Goal: Navigation & Orientation: Find specific page/section

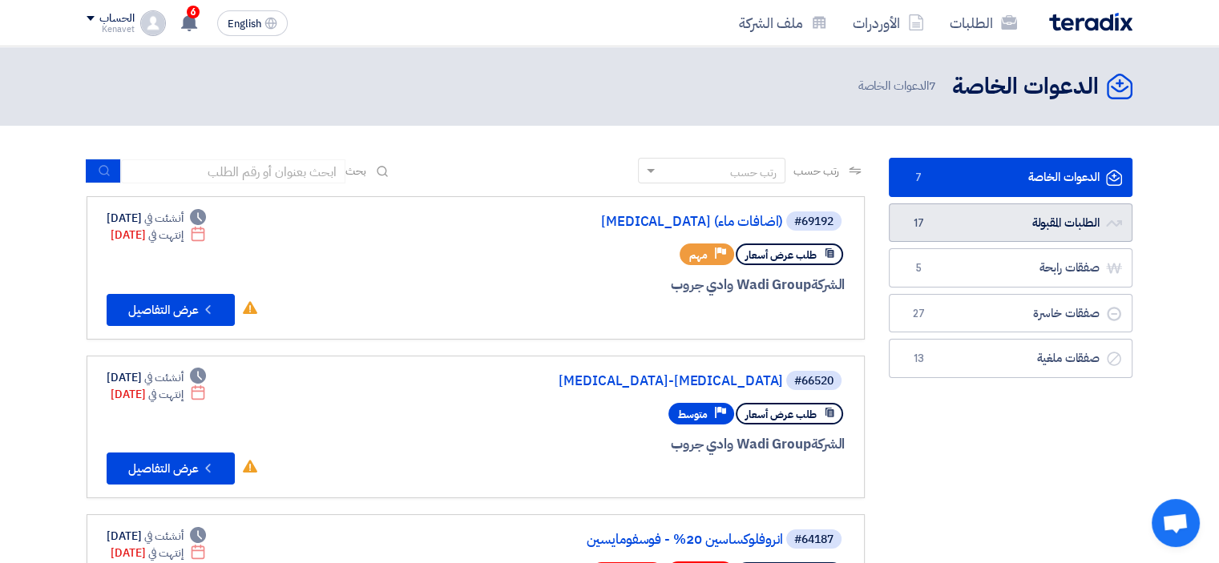
click at [1064, 221] on link "الطلبات المقبولة الطلبات المقبولة 17" at bounding box center [1011, 223] width 244 height 39
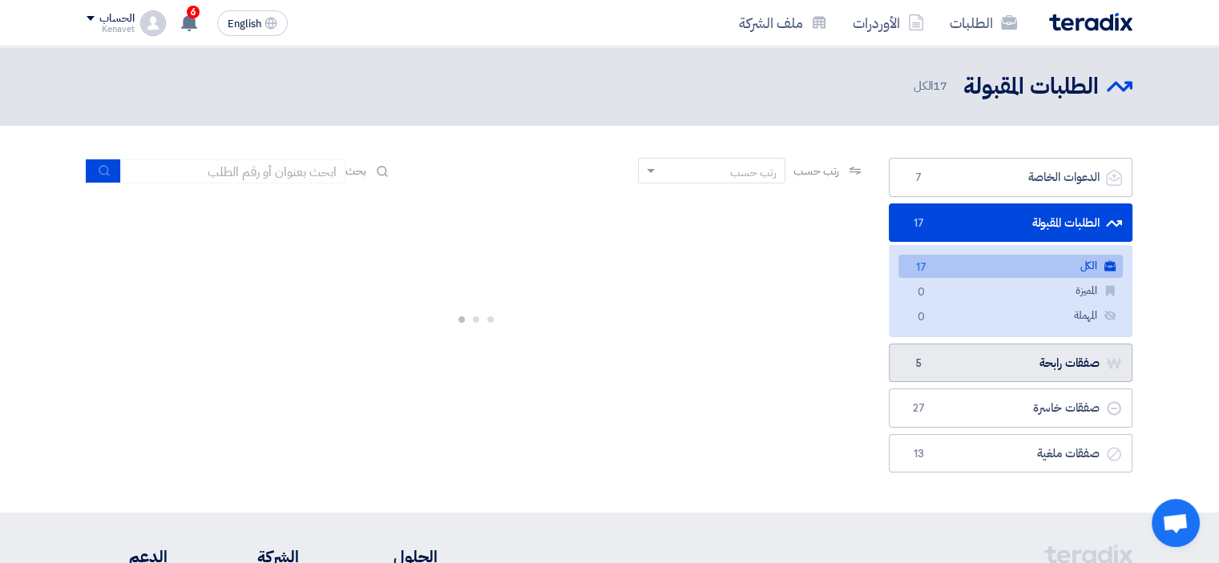
click at [1026, 371] on link "صفقات رابحة صفقات رابحة 5" at bounding box center [1011, 363] width 244 height 39
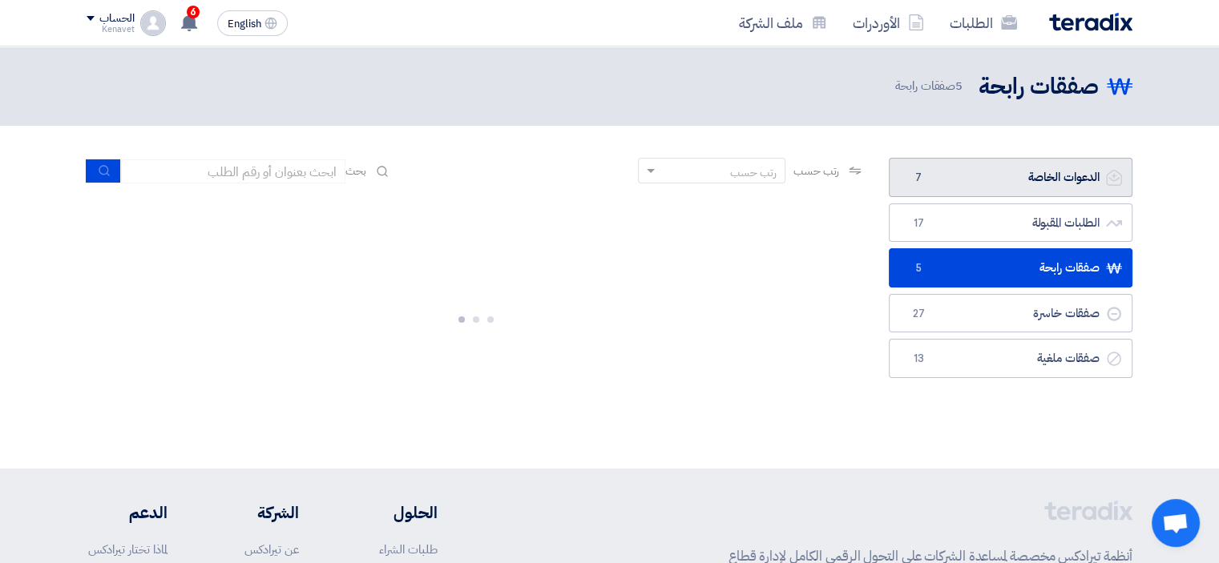
click at [1036, 175] on link "الدعوات الخاصة الدعوات الخاصة 7" at bounding box center [1011, 177] width 244 height 39
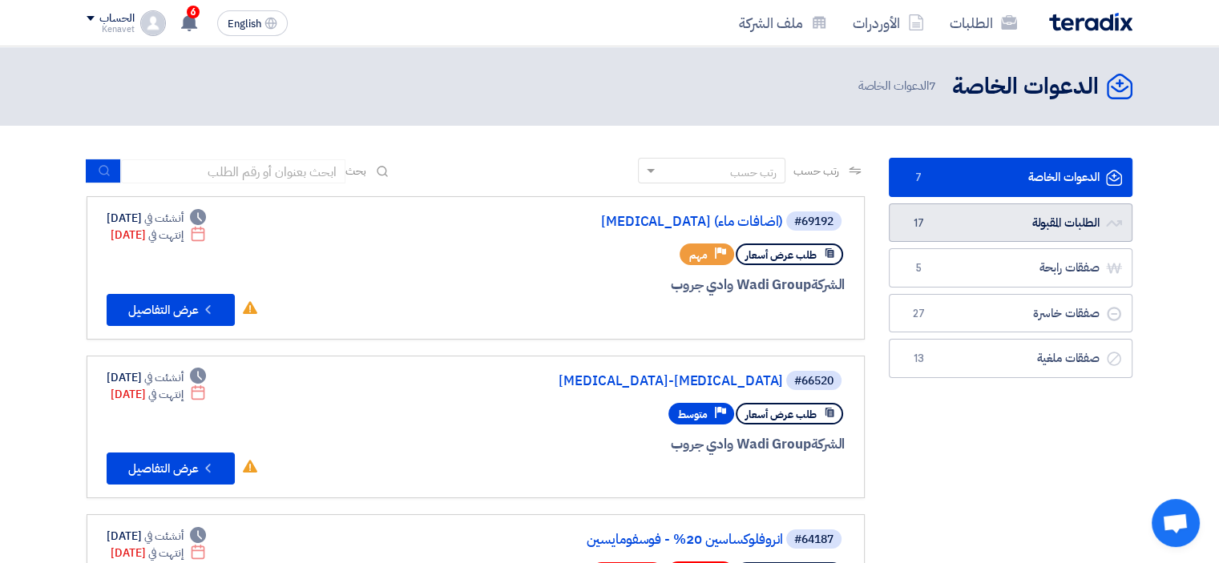
click at [1006, 208] on link "الطلبات المقبولة الطلبات المقبولة 17" at bounding box center [1011, 223] width 244 height 39
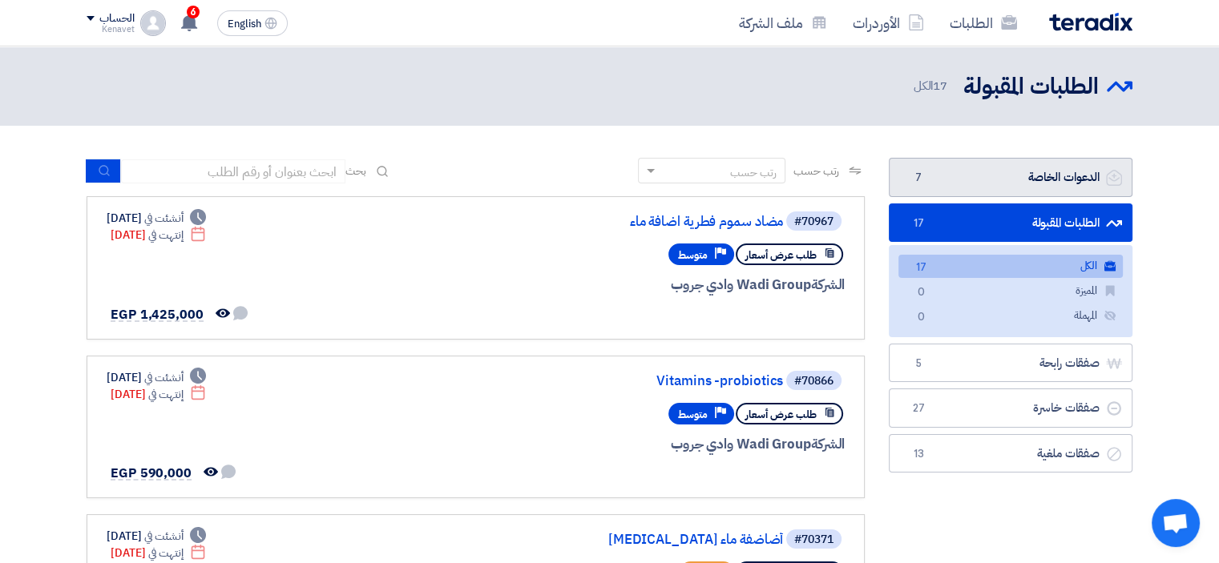
click at [995, 169] on link "الدعوات الخاصة الدعوات الخاصة 7" at bounding box center [1011, 177] width 244 height 39
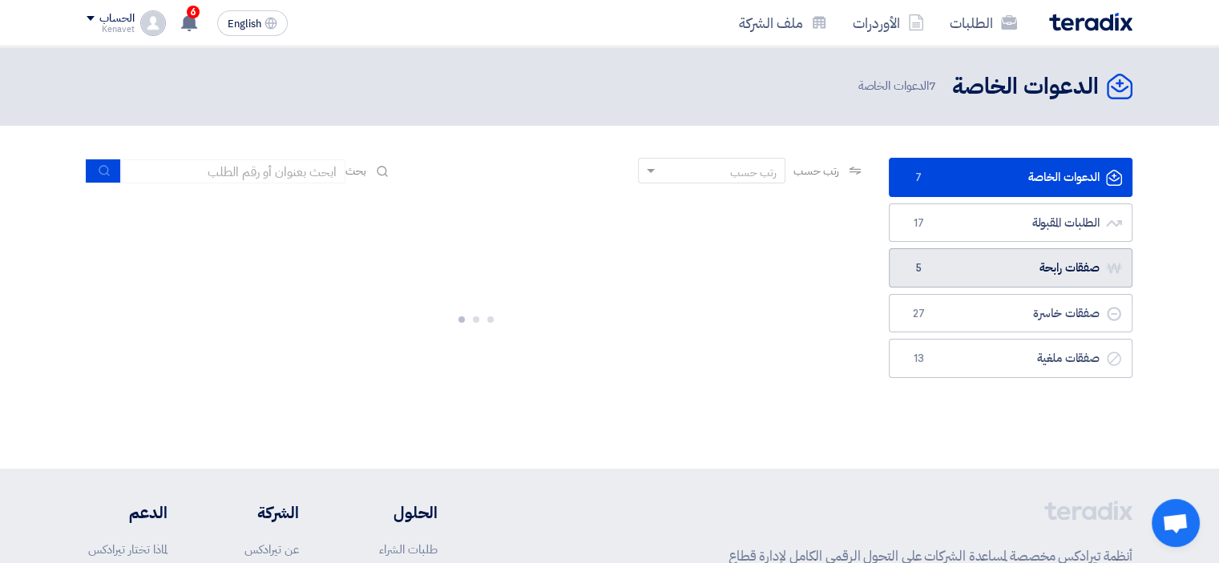
click at [1027, 249] on link "صفقات رابحة صفقات رابحة 5" at bounding box center [1011, 267] width 244 height 39
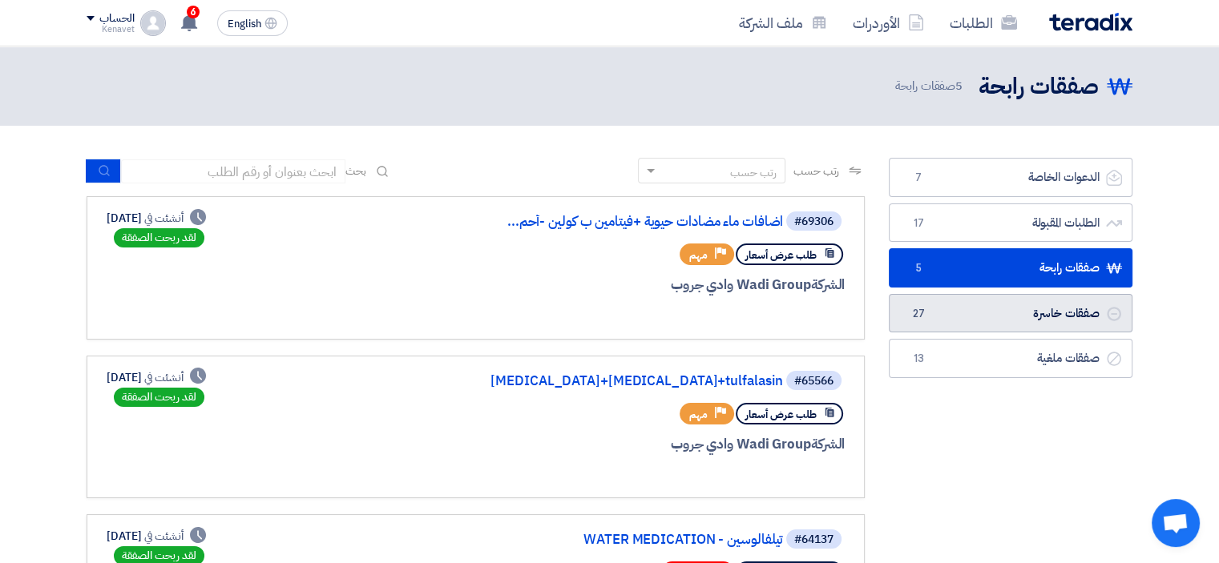
click at [972, 314] on link "صفقات خاسرة صفقات خاسرة 27" at bounding box center [1011, 313] width 244 height 39
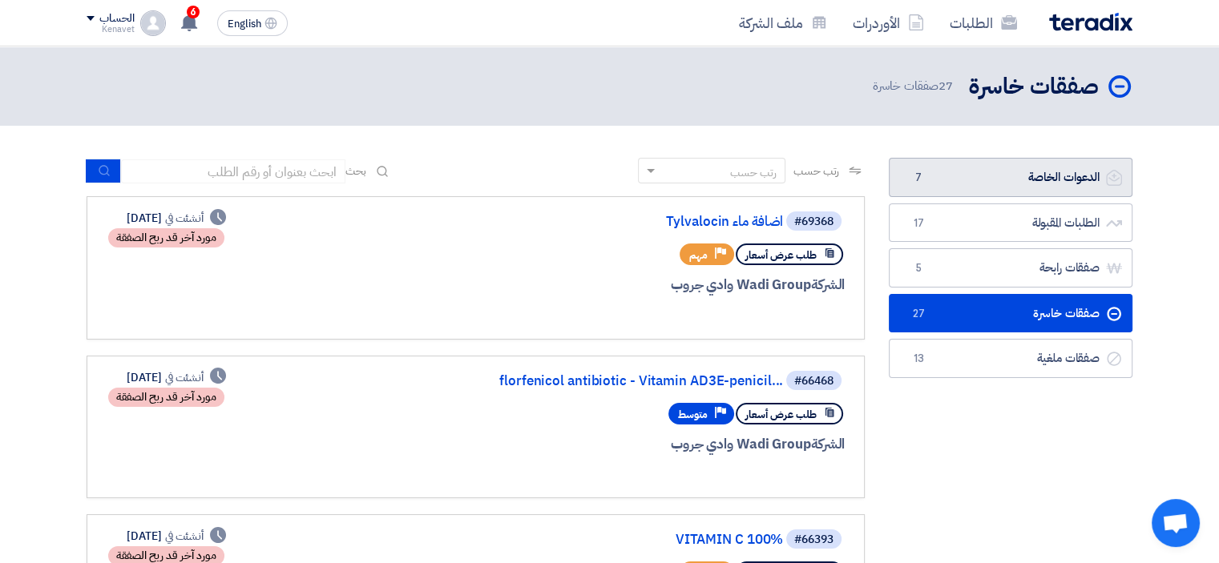
click at [955, 176] on link "الدعوات الخاصة الدعوات الخاصة 7" at bounding box center [1011, 177] width 244 height 39
